Goal: Task Accomplishment & Management: Use online tool/utility

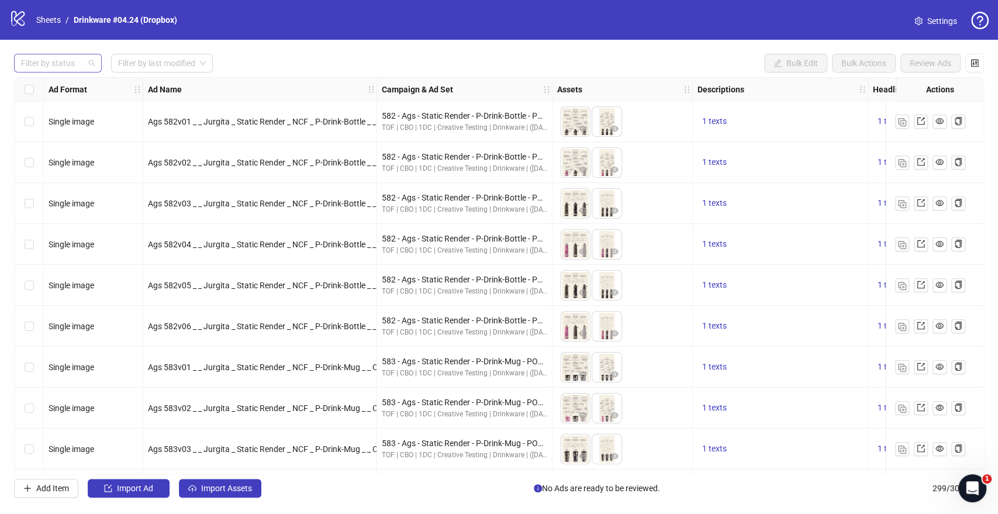
click at [88, 70] on div "Filter by status" at bounding box center [58, 63] width 88 height 19
click at [59, 27] on div "logo/logo-mobile Sheets / Drinkware #04.24 (Dropbox)" at bounding box center [95, 19] width 173 height 21
click at [57, 25] on link "Sheets" at bounding box center [48, 19] width 29 height 13
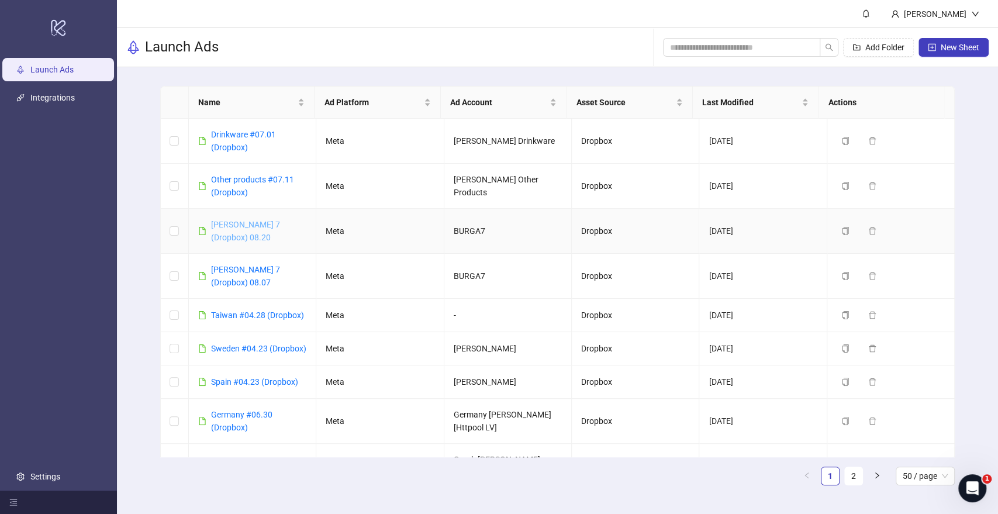
click at [232, 223] on link "[PERSON_NAME] 7 (Dropbox) 08.20" at bounding box center [245, 231] width 69 height 22
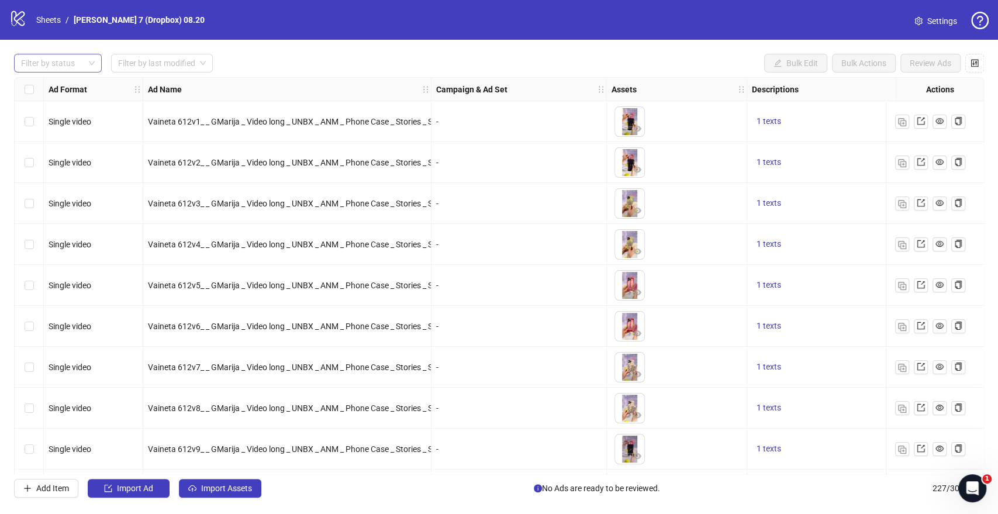
click at [51, 64] on div at bounding box center [51, 63] width 71 height 16
click at [43, 88] on div "Draft" at bounding box center [57, 87] width 69 height 13
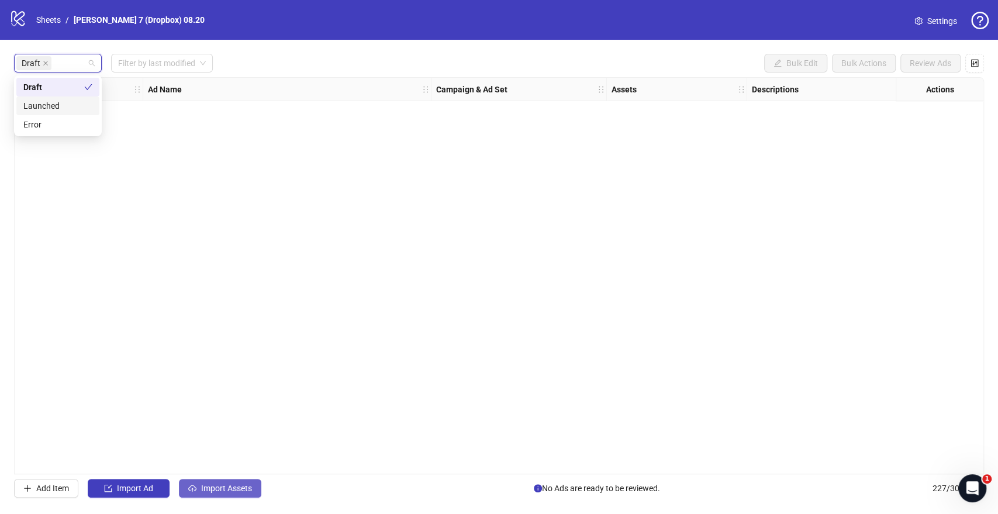
click at [201, 487] on span "Import Assets" at bounding box center [226, 488] width 51 height 9
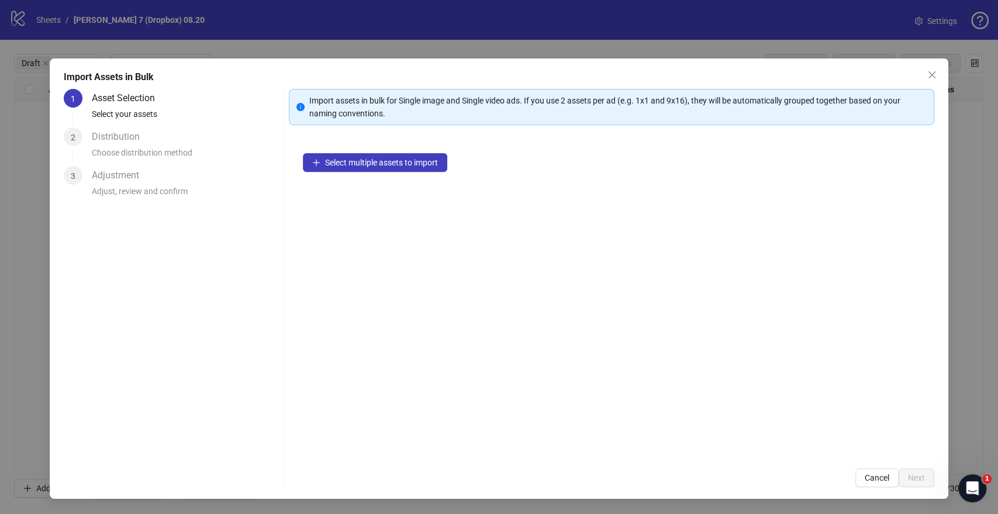
click at [310, 172] on div "Select multiple assets to import" at bounding box center [611, 296] width 645 height 315
click at [318, 167] on button "Select multiple assets to import" at bounding box center [375, 162] width 144 height 19
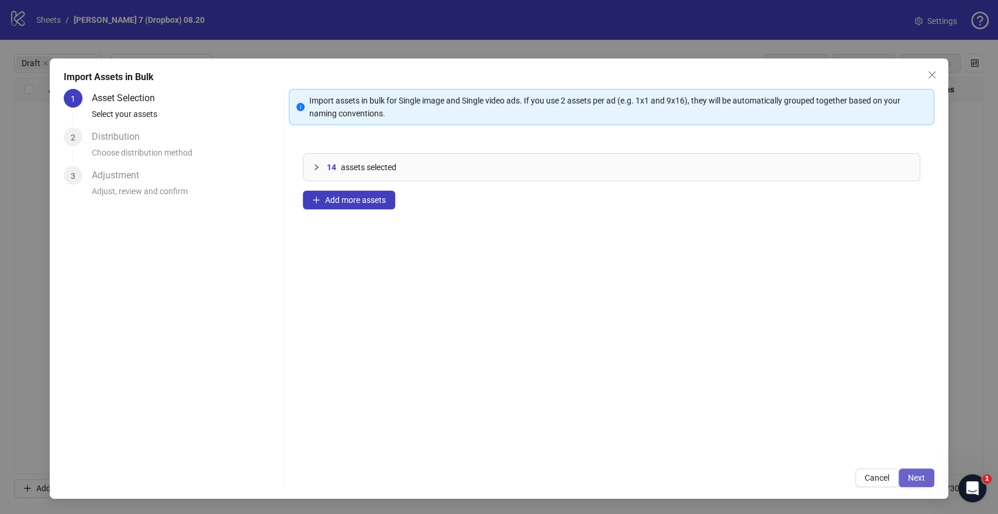
click at [916, 478] on span "Next" at bounding box center [916, 477] width 17 height 9
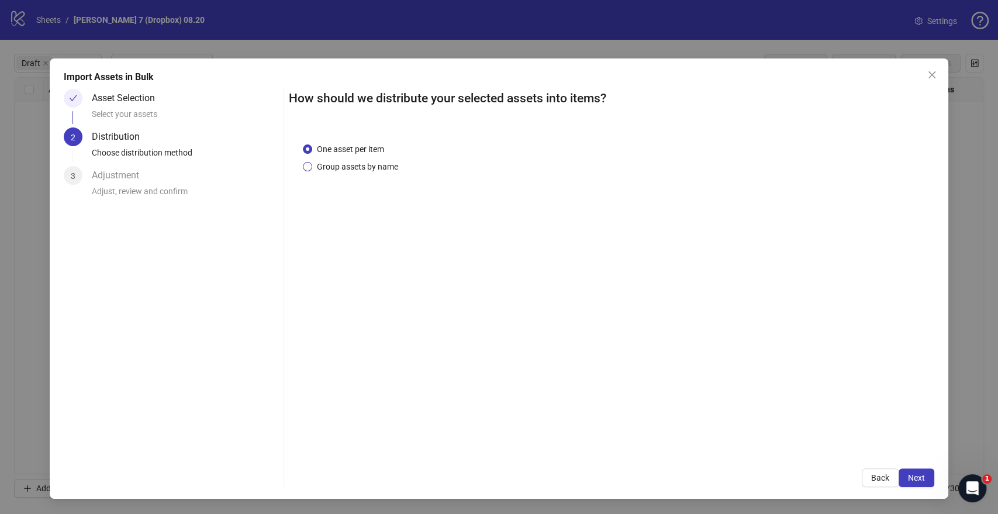
click at [347, 163] on span "Group assets by name" at bounding box center [357, 166] width 91 height 13
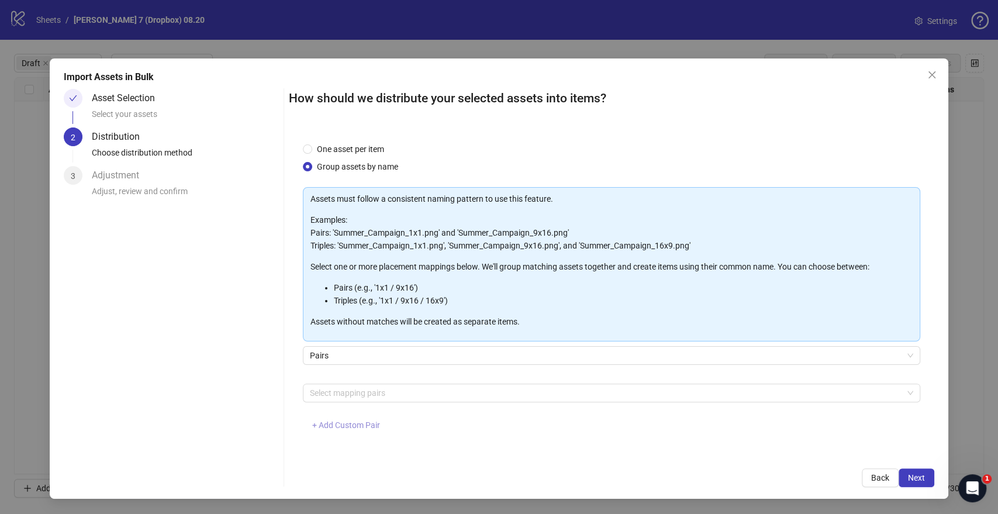
click at [336, 424] on span "+ Add Custom Pair" at bounding box center [346, 424] width 68 height 9
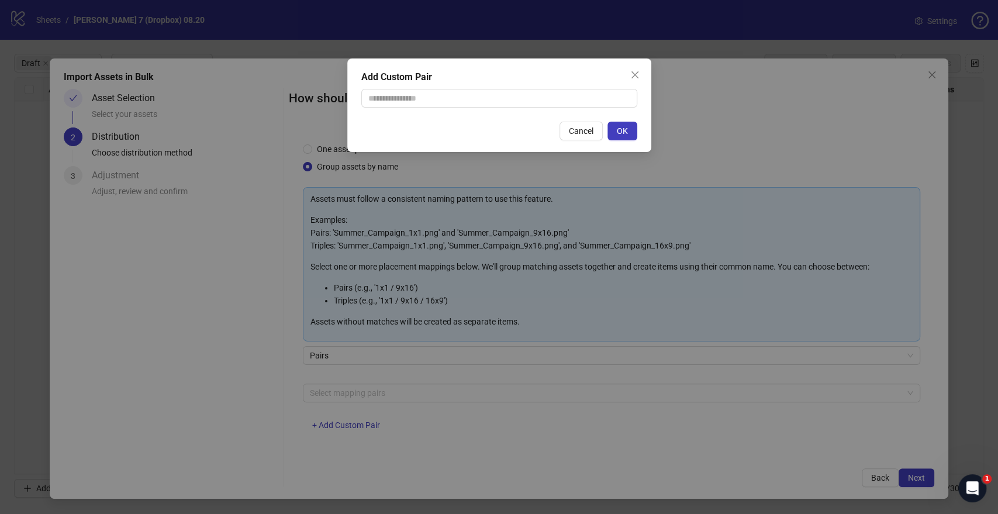
click at [432, 109] on div "Add Custom Pair Cancel OK" at bounding box center [499, 105] width 304 height 94
click at [435, 98] on input "text" at bounding box center [499, 98] width 276 height 19
type input "**********"
click at [635, 135] on button "OK" at bounding box center [623, 131] width 30 height 19
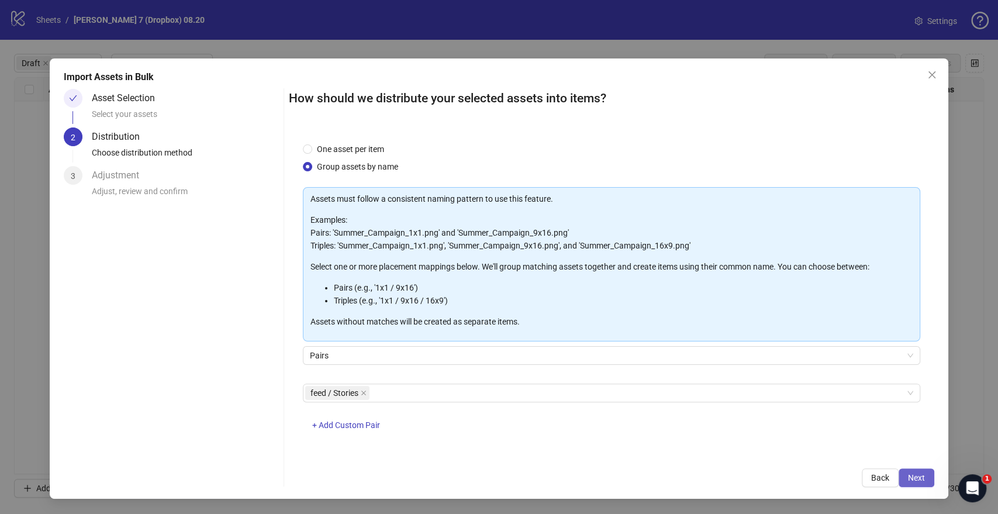
click at [928, 481] on button "Next" at bounding box center [917, 477] width 36 height 19
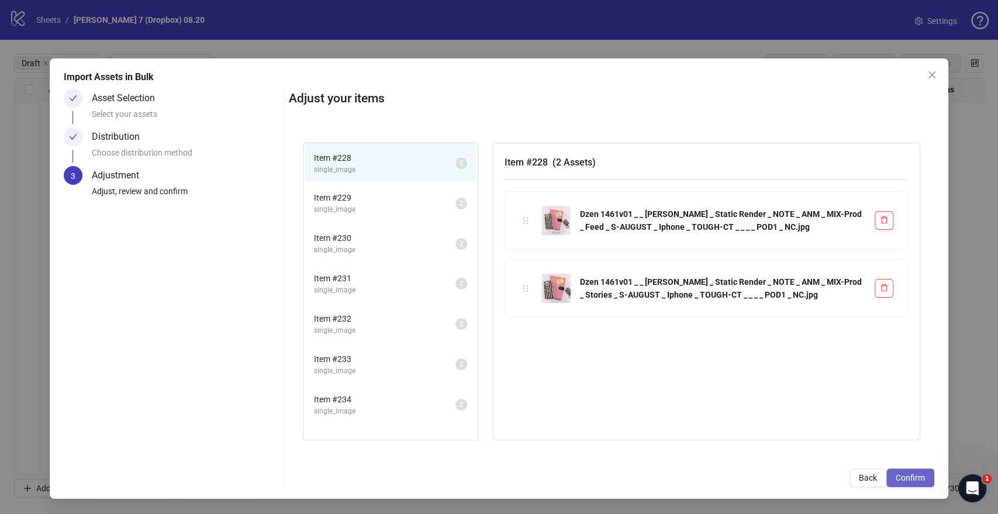
click at [917, 478] on span "Confirm" at bounding box center [910, 477] width 29 height 9
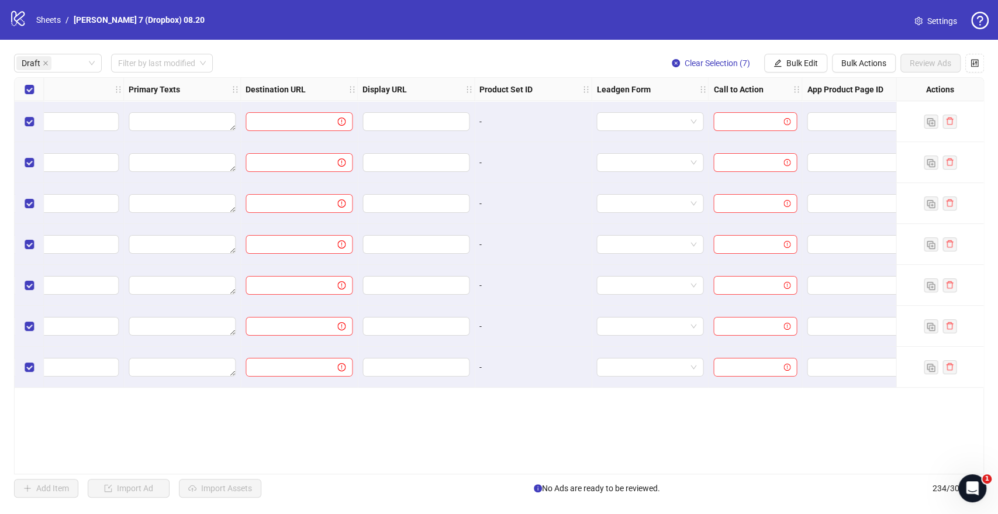
scroll to position [0, 997]
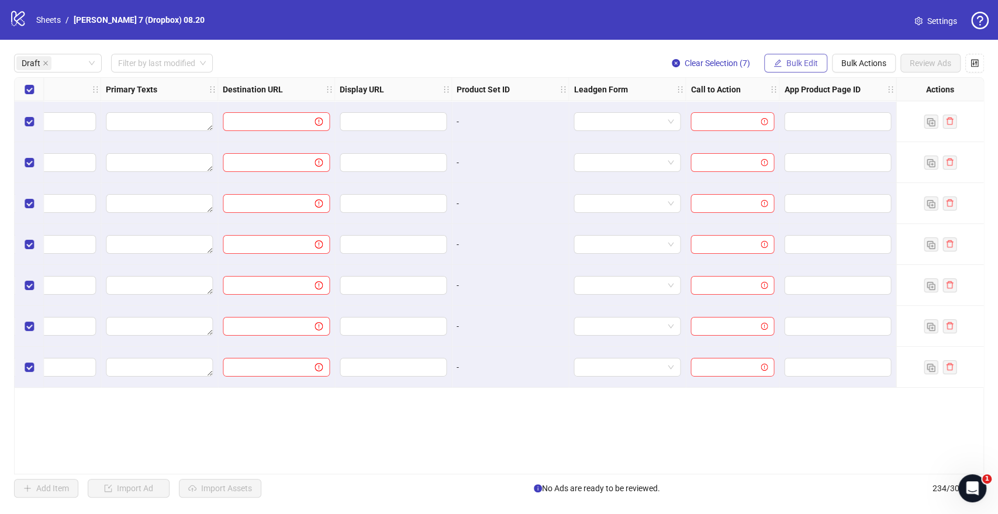
click at [802, 70] on button "Bulk Edit" at bounding box center [795, 63] width 63 height 19
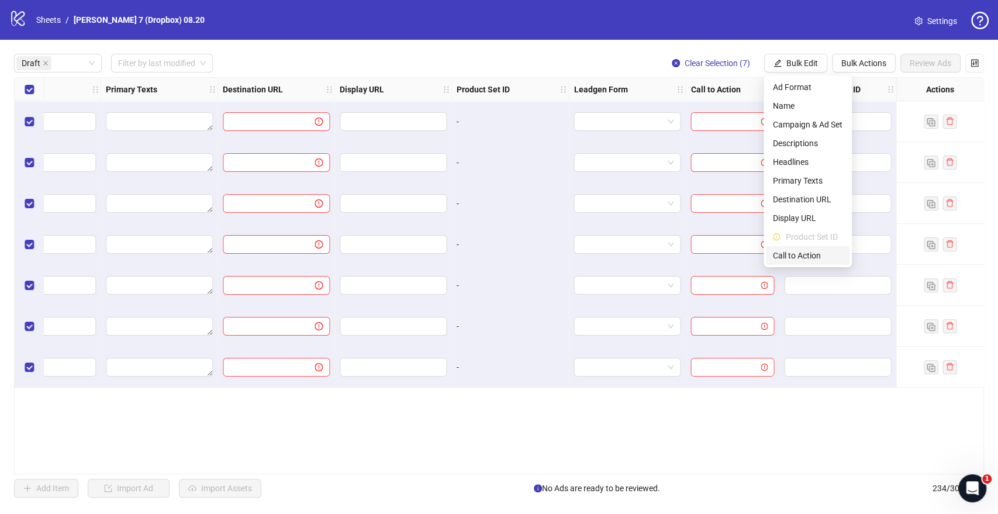
click at [787, 253] on span "Call to Action" at bounding box center [808, 255] width 70 height 13
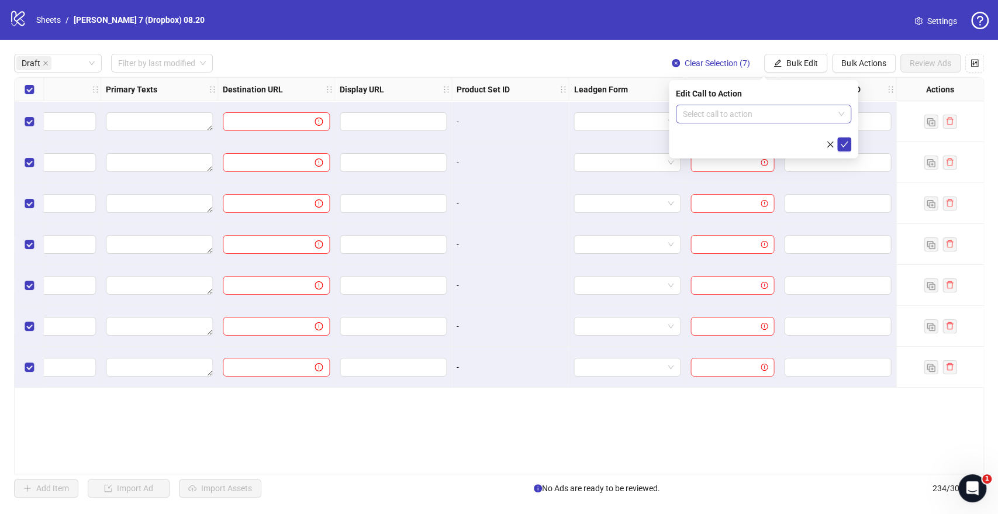
drag, startPoint x: 755, startPoint y: 130, endPoint x: 756, endPoint y: 111, distance: 18.7
click at [755, 124] on form "Select call to action" at bounding box center [763, 128] width 175 height 47
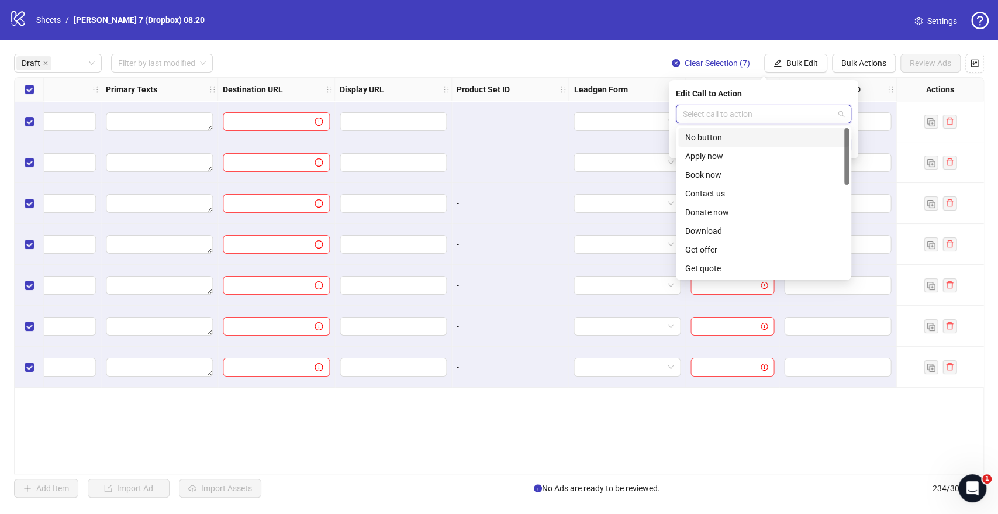
click at [756, 111] on input "search" at bounding box center [758, 114] width 151 height 18
type input "*"
click at [712, 232] on div "Shop now" at bounding box center [763, 231] width 157 height 13
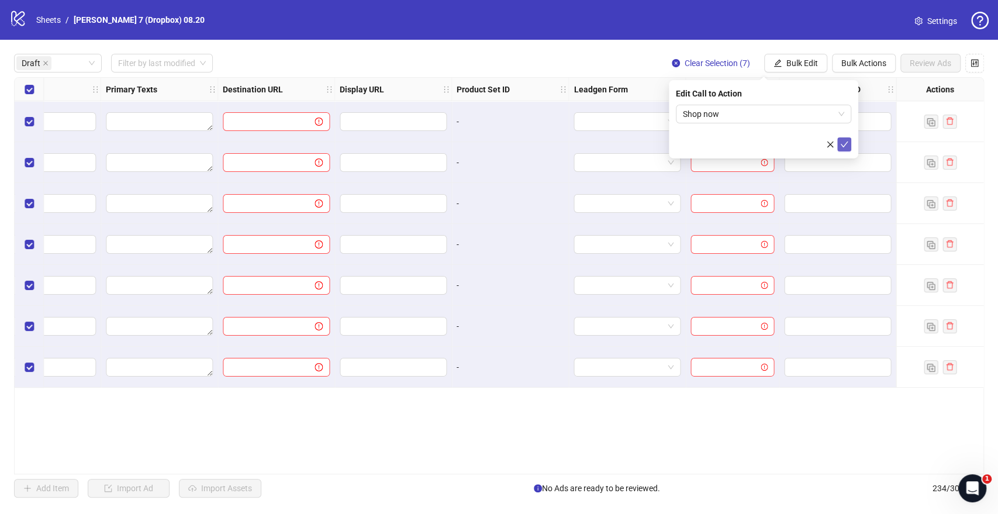
click at [844, 143] on icon "check" at bounding box center [844, 144] width 8 height 8
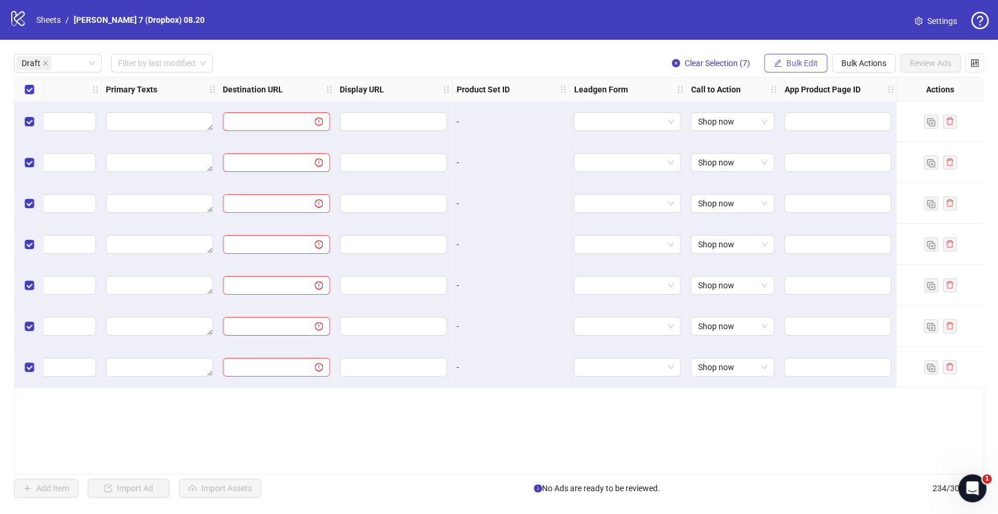
click at [804, 64] on span "Bulk Edit" at bounding box center [803, 62] width 32 height 9
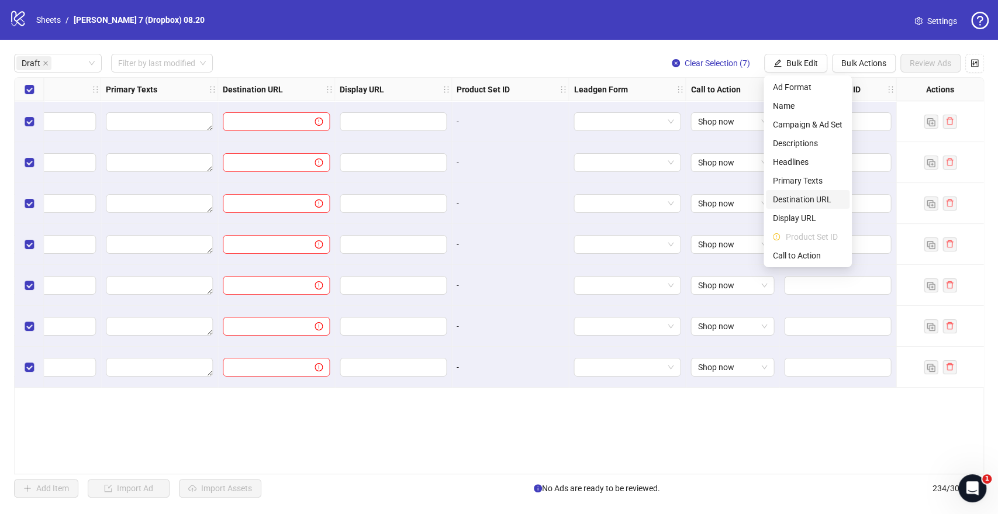
click at [800, 201] on span "Destination URL" at bounding box center [808, 199] width 70 height 13
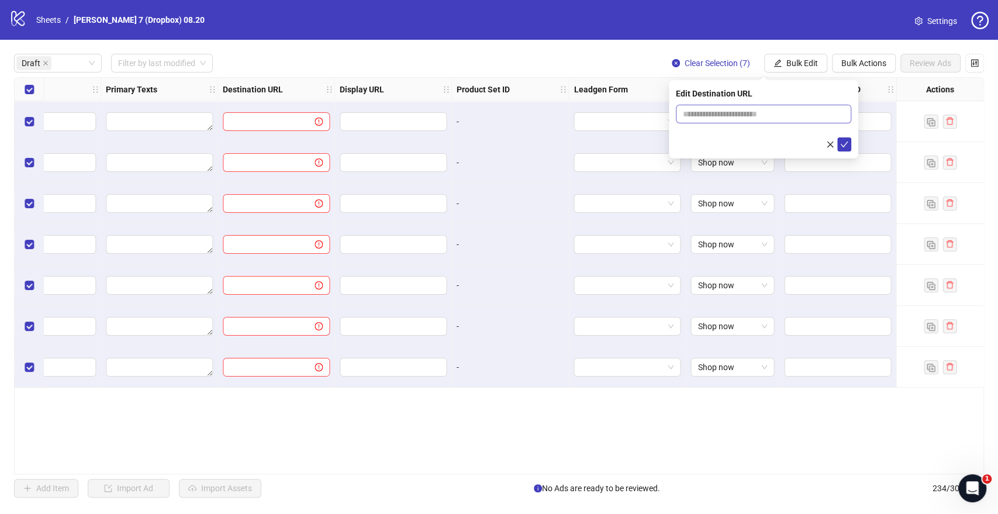
click at [732, 121] on span at bounding box center [763, 114] width 175 height 19
drag, startPoint x: 735, startPoint y: 111, endPoint x: 749, endPoint y: 116, distance: 15.0
click at [735, 111] on input "text" at bounding box center [759, 114] width 152 height 13
type input "**********"
drag, startPoint x: 843, startPoint y: 143, endPoint x: 836, endPoint y: 142, distance: 7.1
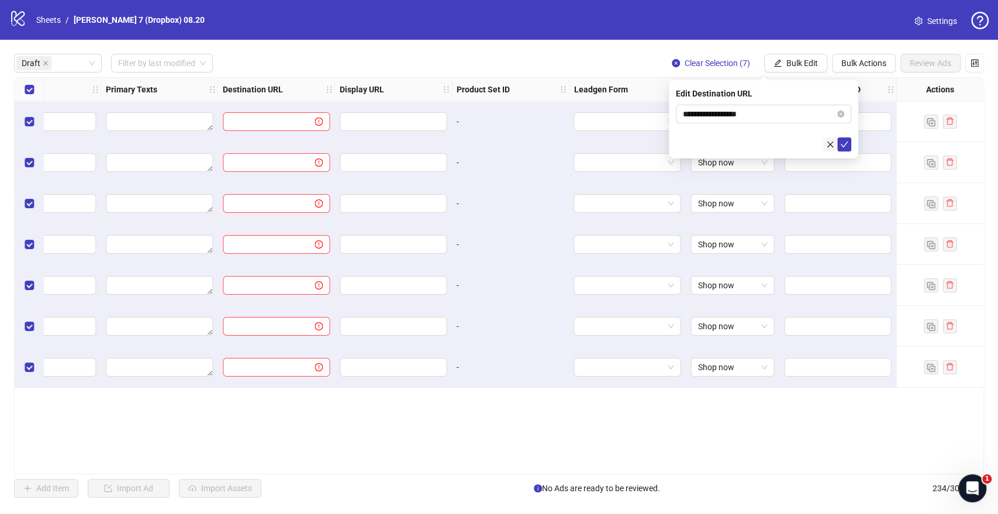
click at [844, 143] on icon "check" at bounding box center [844, 144] width 8 height 8
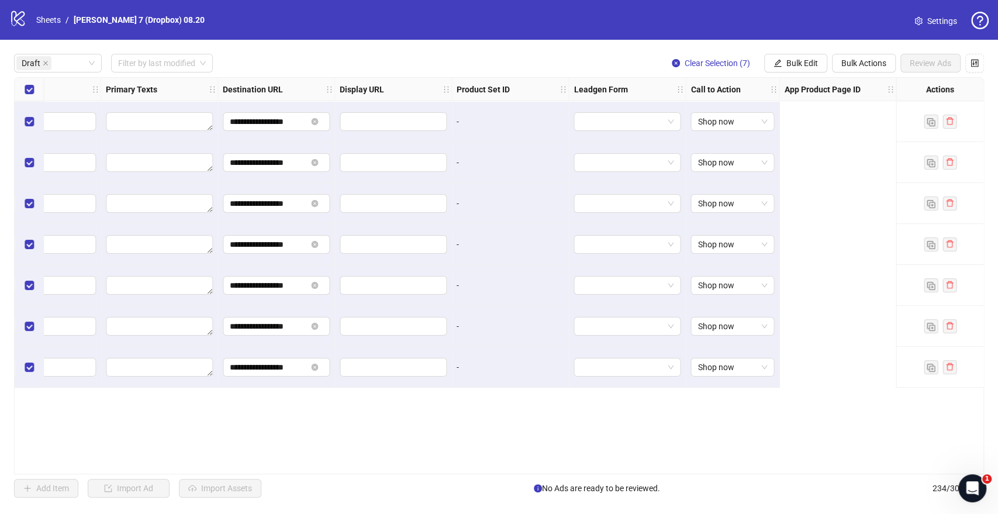
scroll to position [0, 673]
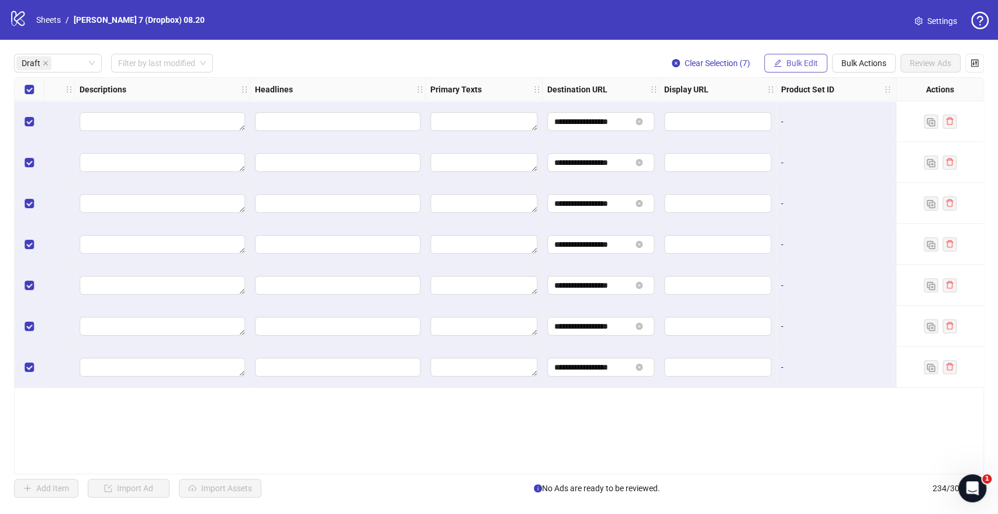
click at [791, 60] on span "Bulk Edit" at bounding box center [803, 62] width 32 height 9
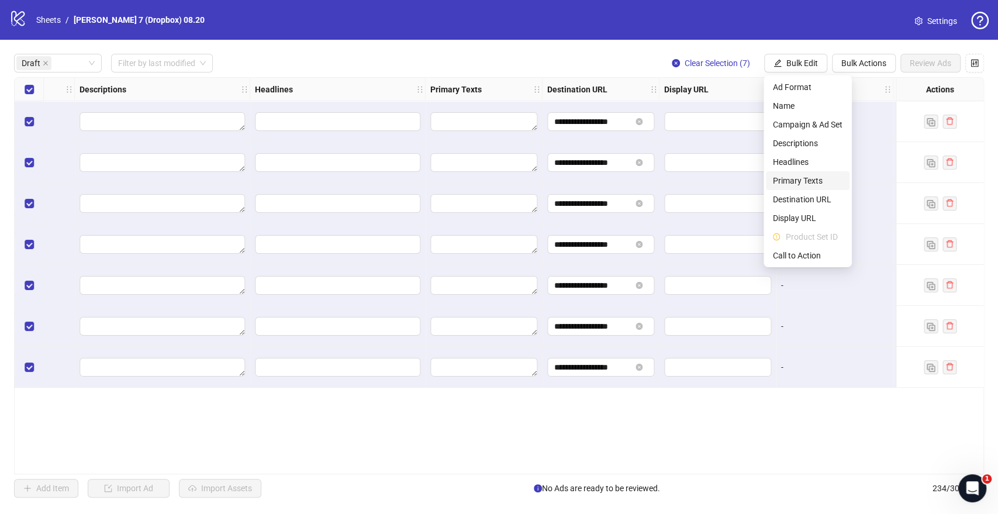
click at [805, 177] on span "Primary Texts" at bounding box center [808, 180] width 70 height 13
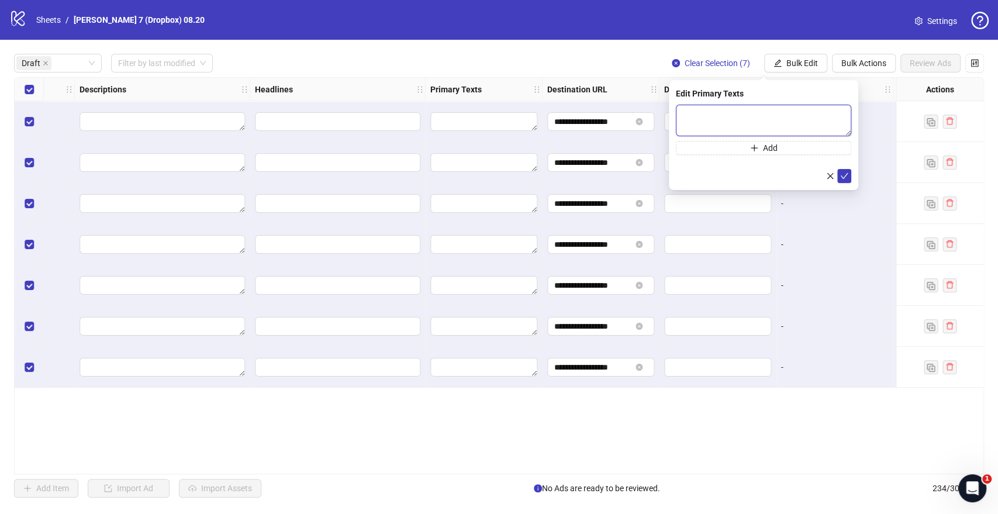
click at [772, 128] on textarea at bounding box center [763, 121] width 175 height 32
click at [760, 109] on textarea "To enrich screen reader interactions, please activate Accessibility in Grammarl…" at bounding box center [763, 121] width 175 height 32
paste textarea "**********"
type textarea "**********"
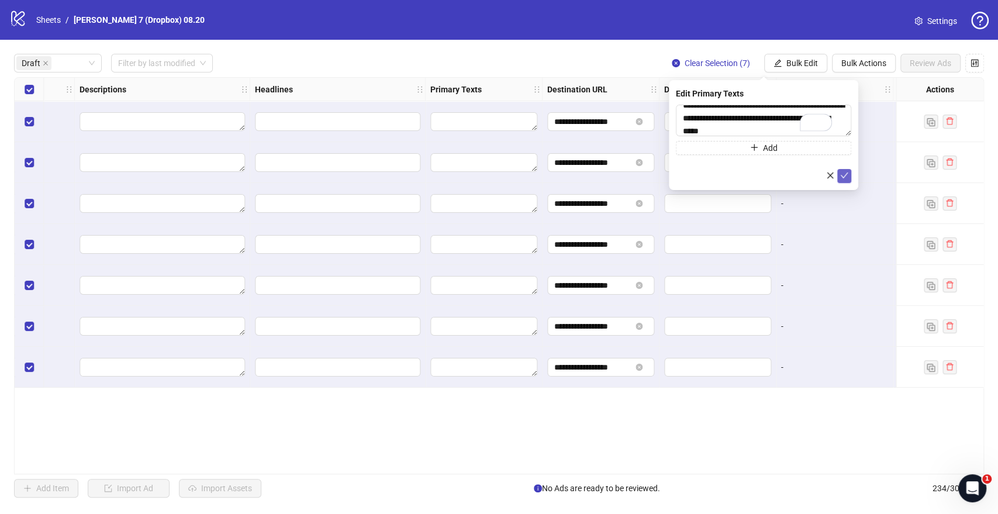
click at [845, 175] on icon "check" at bounding box center [845, 176] width 8 height 6
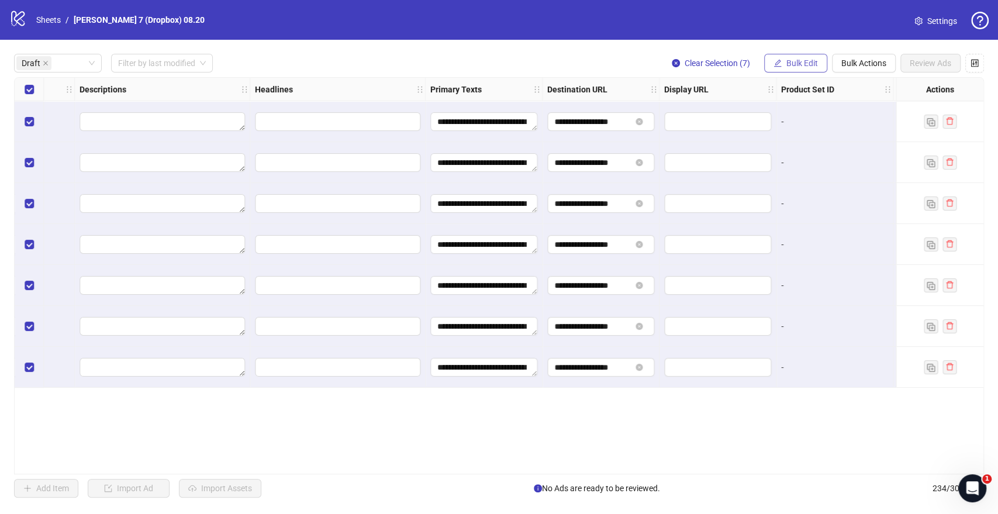
click at [798, 66] on span "Bulk Edit" at bounding box center [803, 62] width 32 height 9
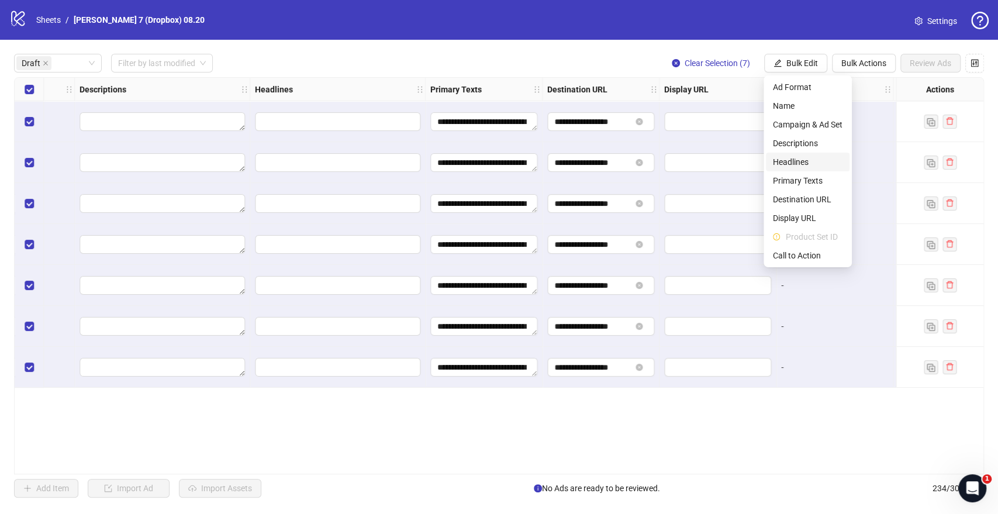
click at [788, 167] on span "Headlines" at bounding box center [808, 162] width 70 height 13
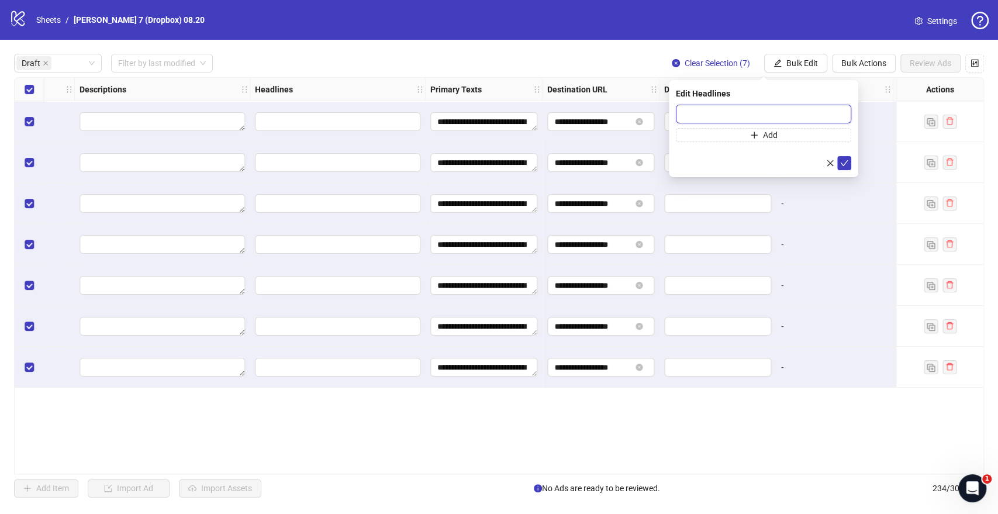
click at [735, 113] on input "text" at bounding box center [763, 114] width 175 height 19
paste input "**********"
type input "**********"
click at [851, 163] on button "submit" at bounding box center [844, 163] width 14 height 14
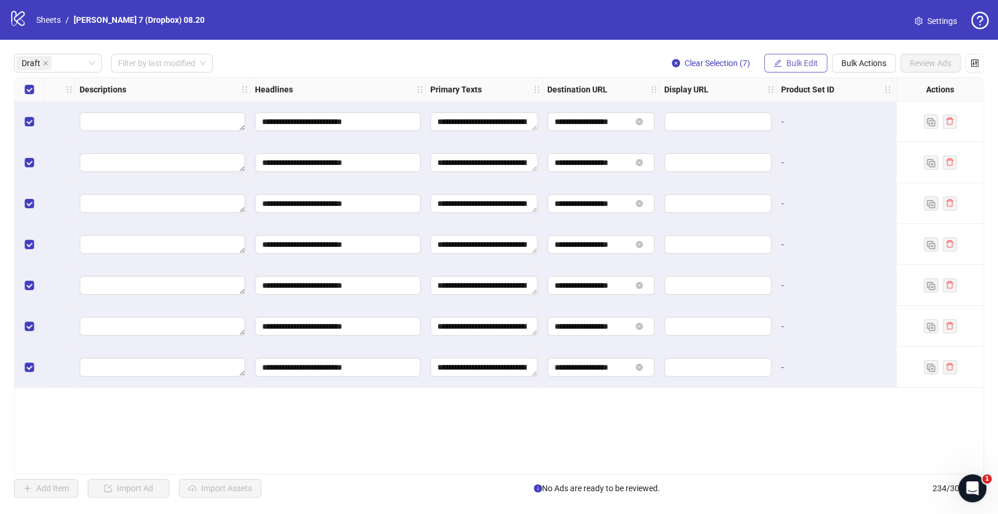
click at [799, 76] on div "**********" at bounding box center [499, 276] width 998 height 472
click at [799, 68] on span "Bulk Edit" at bounding box center [803, 62] width 32 height 9
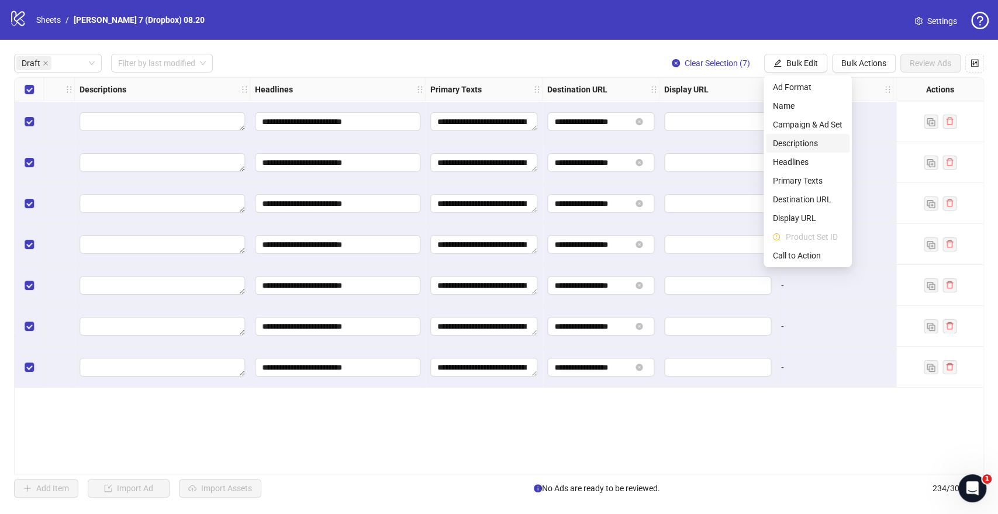
click at [800, 139] on span "Descriptions" at bounding box center [808, 143] width 70 height 13
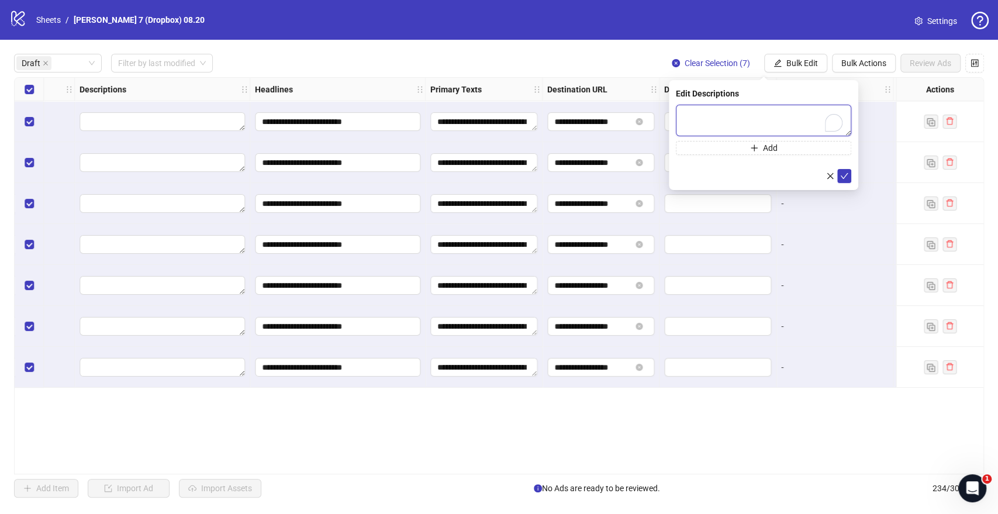
click at [749, 106] on textarea "To enrich screen reader interactions, please activate Accessibility in Grammarl…" at bounding box center [763, 121] width 175 height 32
paste textarea "**********"
type textarea "**********"
click at [846, 174] on icon "check" at bounding box center [845, 176] width 8 height 6
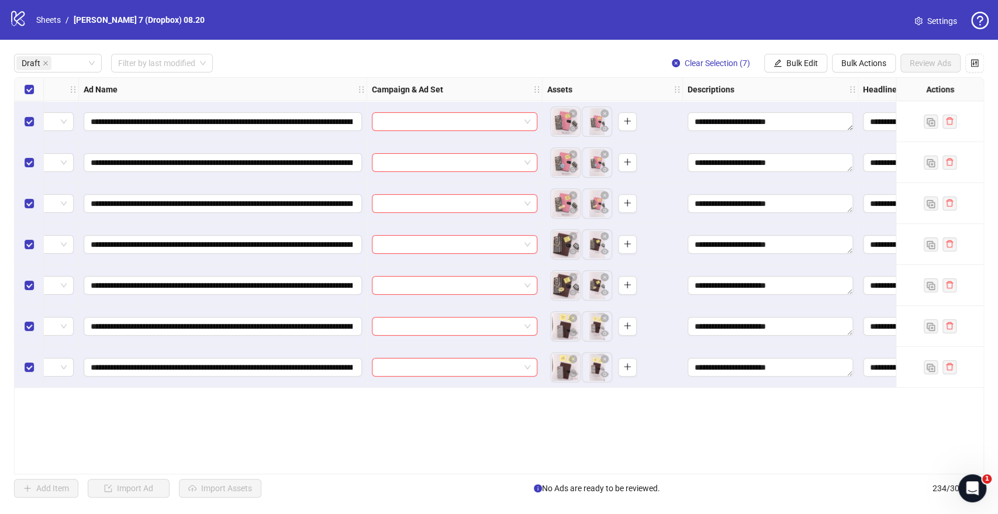
scroll to position [0, 0]
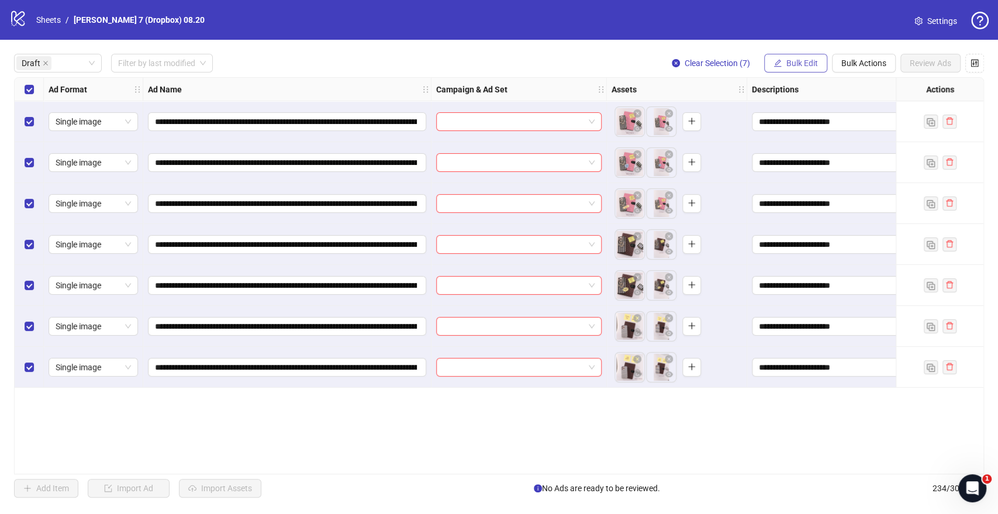
drag, startPoint x: 769, startPoint y: 57, endPoint x: 785, endPoint y: 63, distance: 16.8
click at [771, 58] on button "Bulk Edit" at bounding box center [795, 63] width 63 height 19
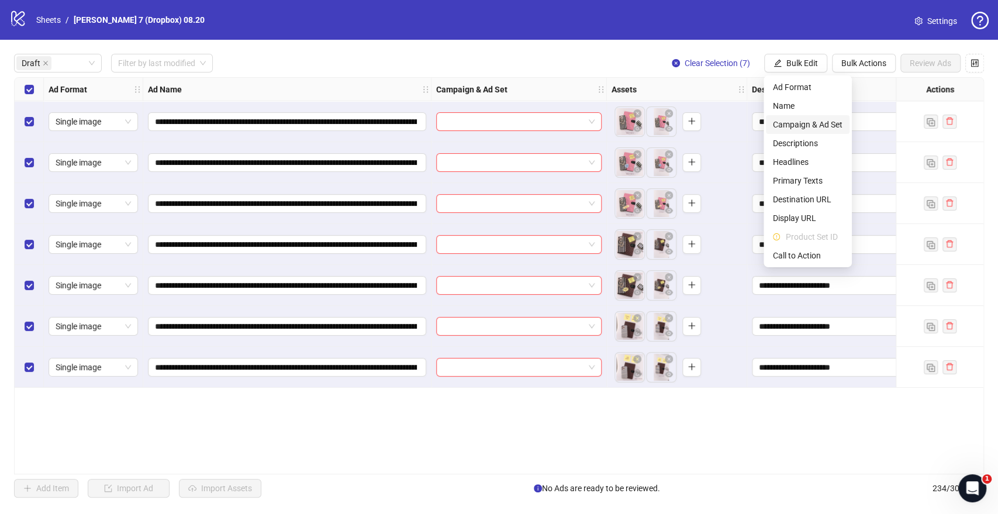
click at [805, 120] on span "Campaign & Ad Set" at bounding box center [808, 124] width 70 height 13
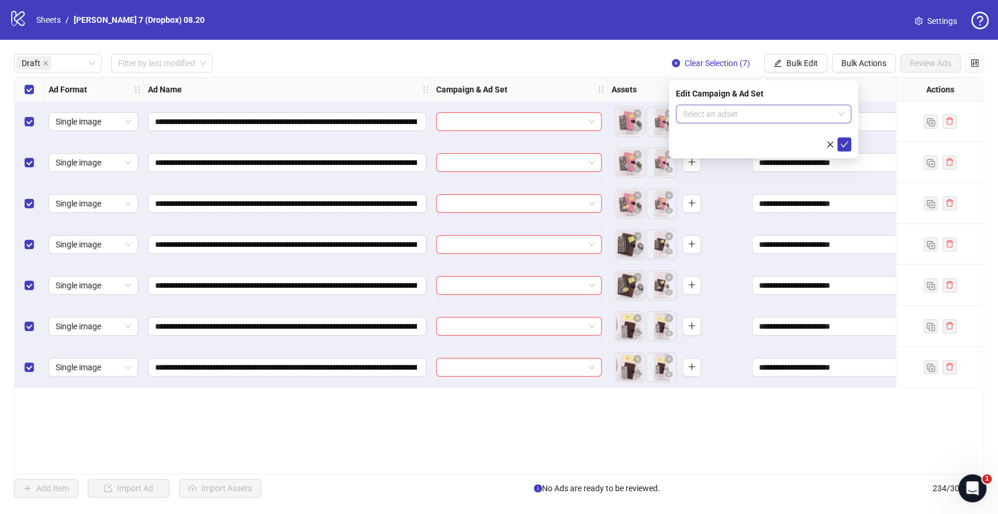
click at [808, 113] on input "search" at bounding box center [758, 114] width 151 height 18
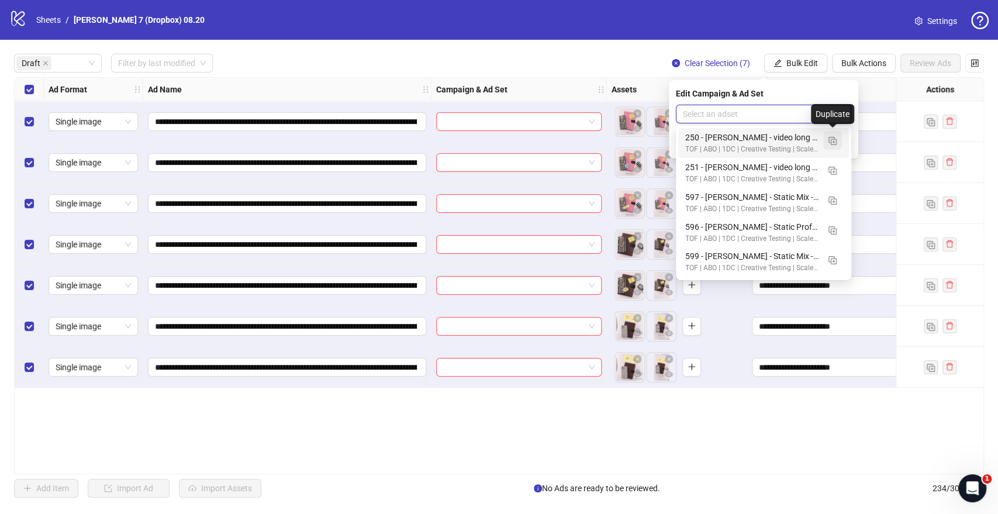
click at [833, 135] on button "button" at bounding box center [832, 140] width 19 height 19
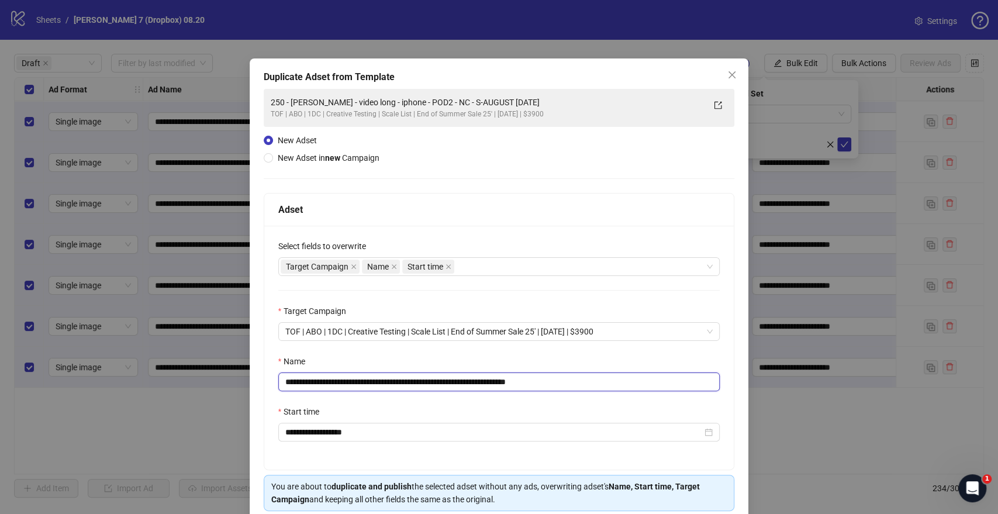
drag, startPoint x: 473, startPoint y: 381, endPoint x: 257, endPoint y: 375, distance: 215.3
click at [129, 379] on div "**********" at bounding box center [499, 257] width 998 height 514
paste input "text"
drag, startPoint x: 521, startPoint y: 381, endPoint x: 782, endPoint y: 398, distance: 261.4
click at [730, 398] on div "**********" at bounding box center [499, 303] width 499 height 490
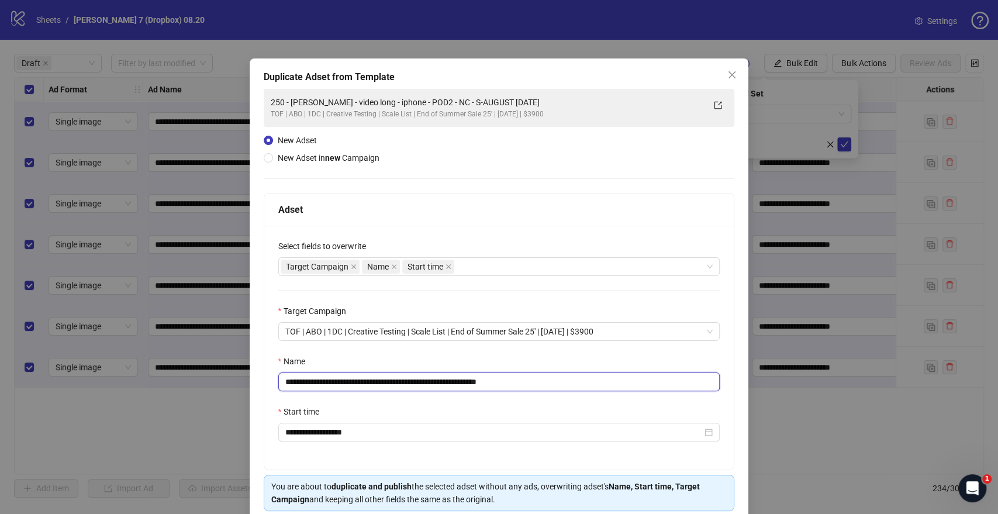
scroll to position [49, 0]
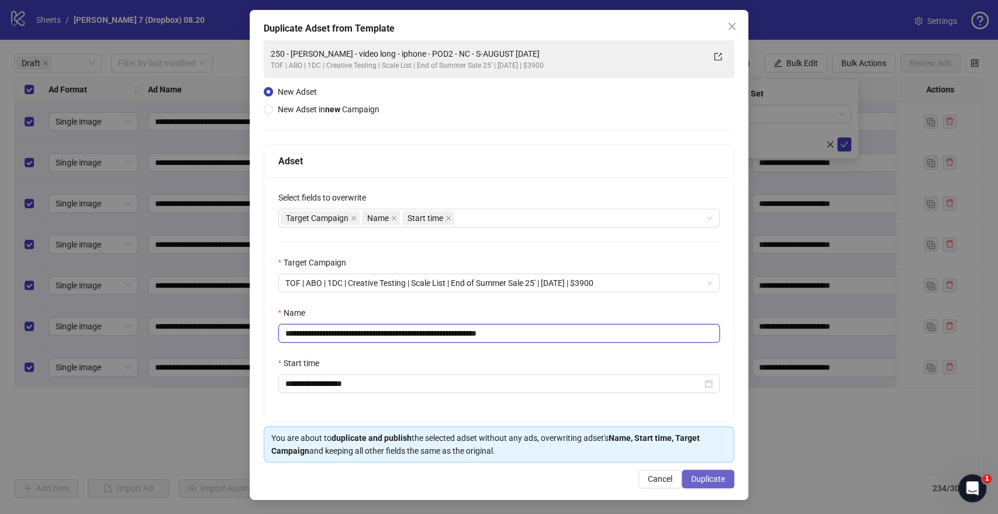
type input "**********"
click at [694, 480] on span "Duplicate" at bounding box center [708, 478] width 34 height 9
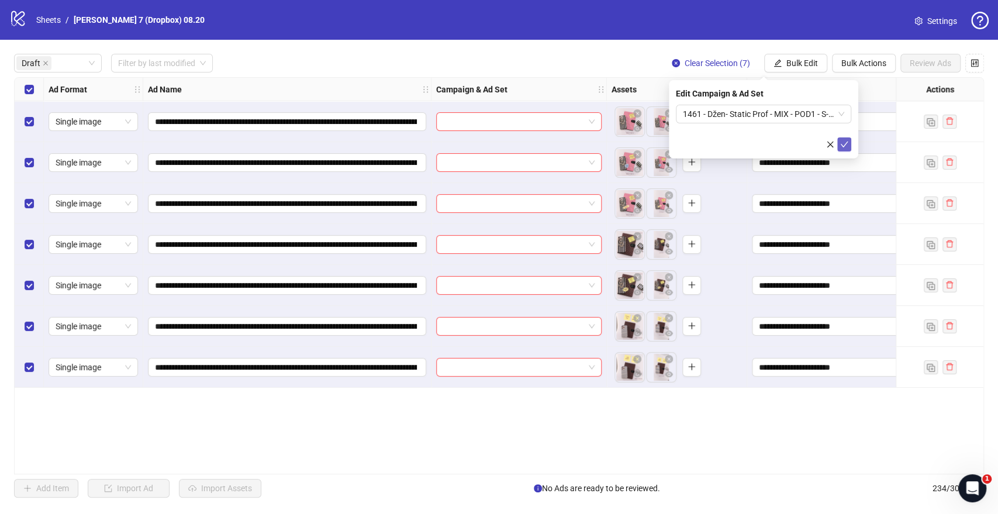
click at [846, 143] on icon "check" at bounding box center [845, 145] width 8 height 6
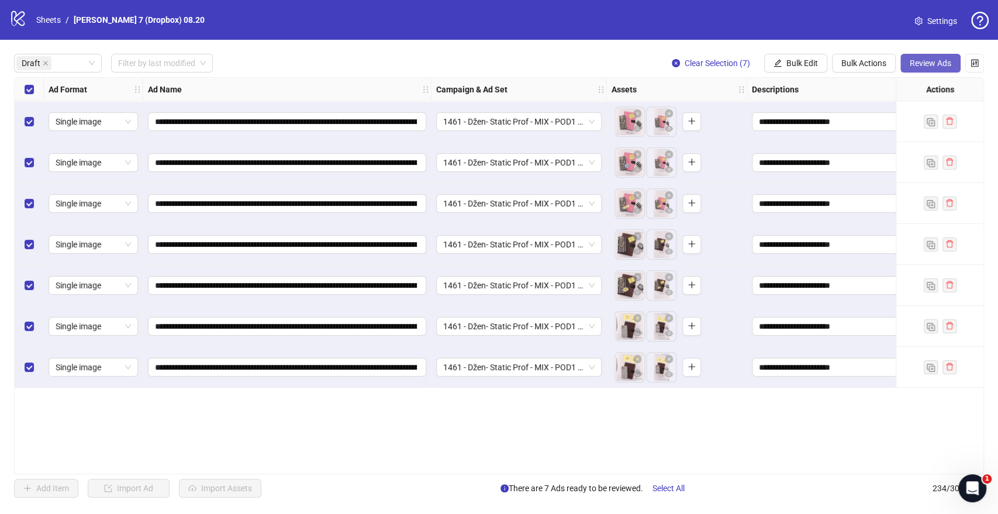
click at [923, 63] on span "Review Ads" at bounding box center [931, 62] width 42 height 9
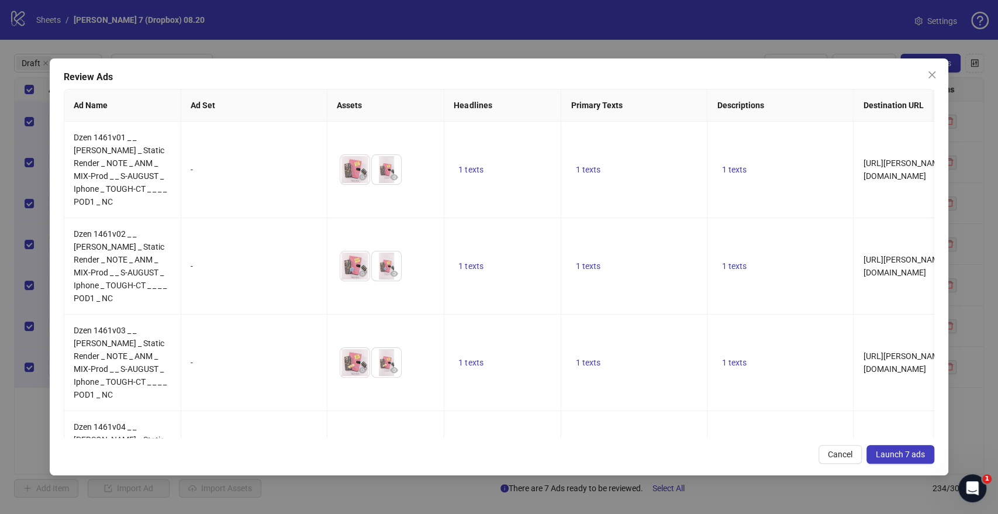
click at [909, 453] on span "Launch 7 ads" at bounding box center [900, 454] width 49 height 9
